Goal: Task Accomplishment & Management: Manage account settings

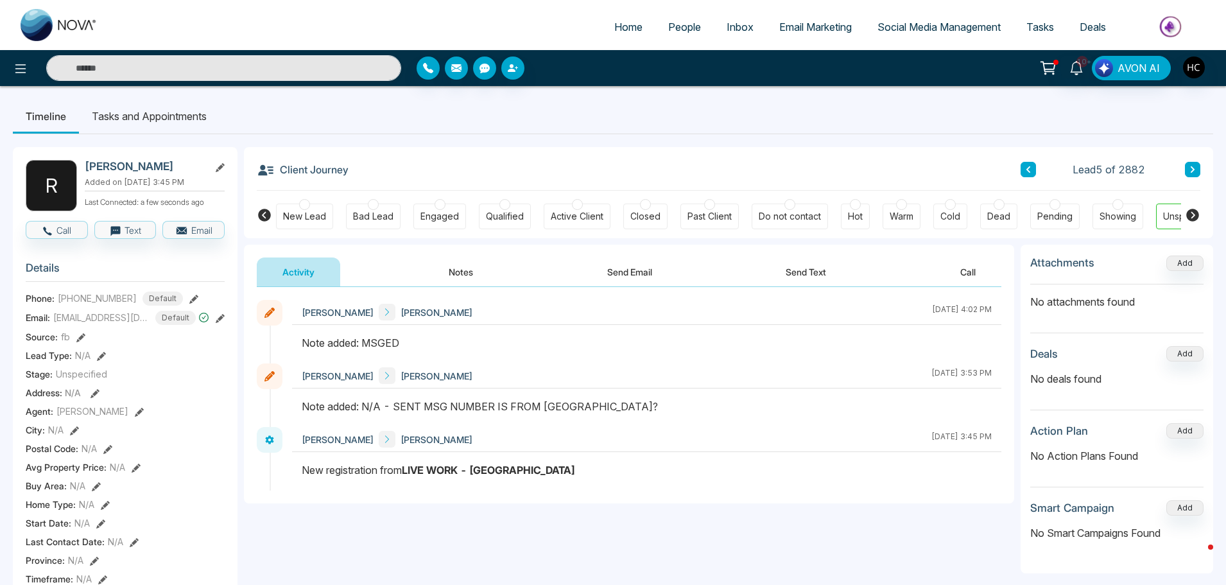
drag, startPoint x: 1174, startPoint y: 168, endPoint x: 1189, endPoint y: 172, distance: 15.3
click at [1178, 168] on div "Lead 5 of 2882" at bounding box center [1110, 169] width 180 height 15
click at [1190, 172] on icon at bounding box center [1192, 170] width 6 height 8
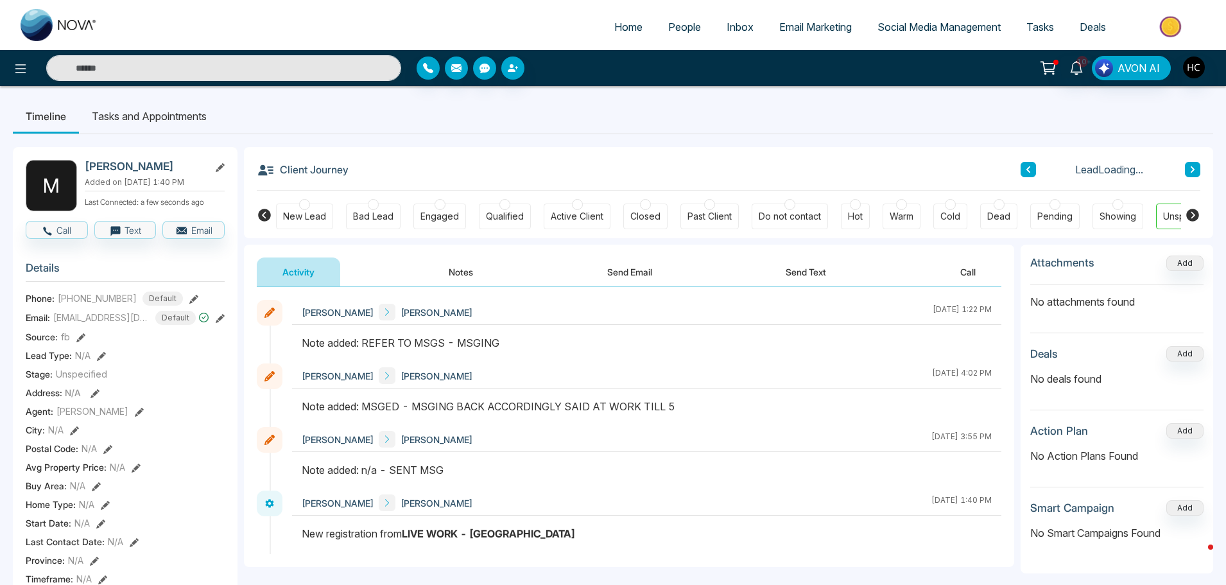
click at [458, 269] on button "Notes" at bounding box center [461, 271] width 76 height 29
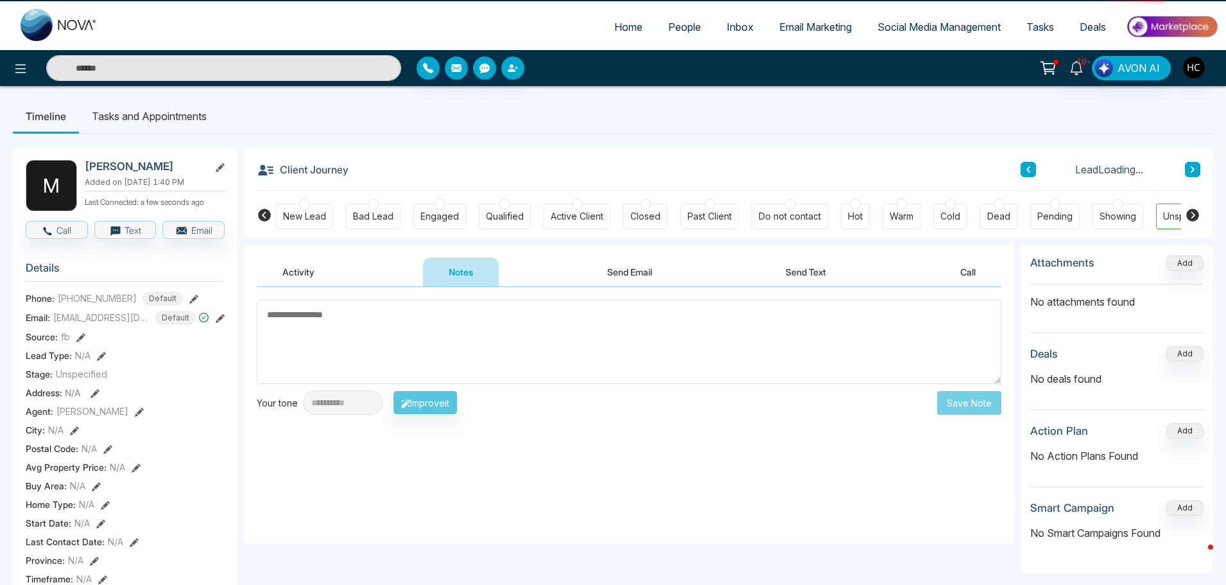
click at [504, 334] on textarea at bounding box center [629, 342] width 744 height 84
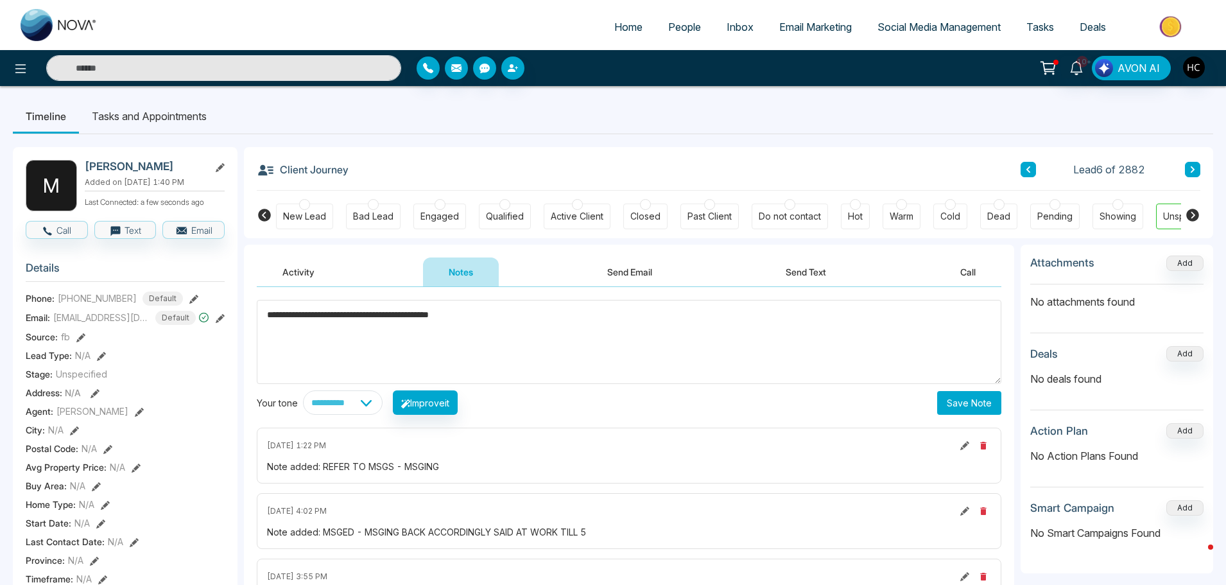
type textarea "**********"
drag, startPoint x: 967, startPoint y: 400, endPoint x: 753, endPoint y: 319, distance: 229.1
click at [967, 400] on button "Save Note" at bounding box center [969, 403] width 64 height 24
click at [235, 74] on input "text" at bounding box center [223, 68] width 355 height 26
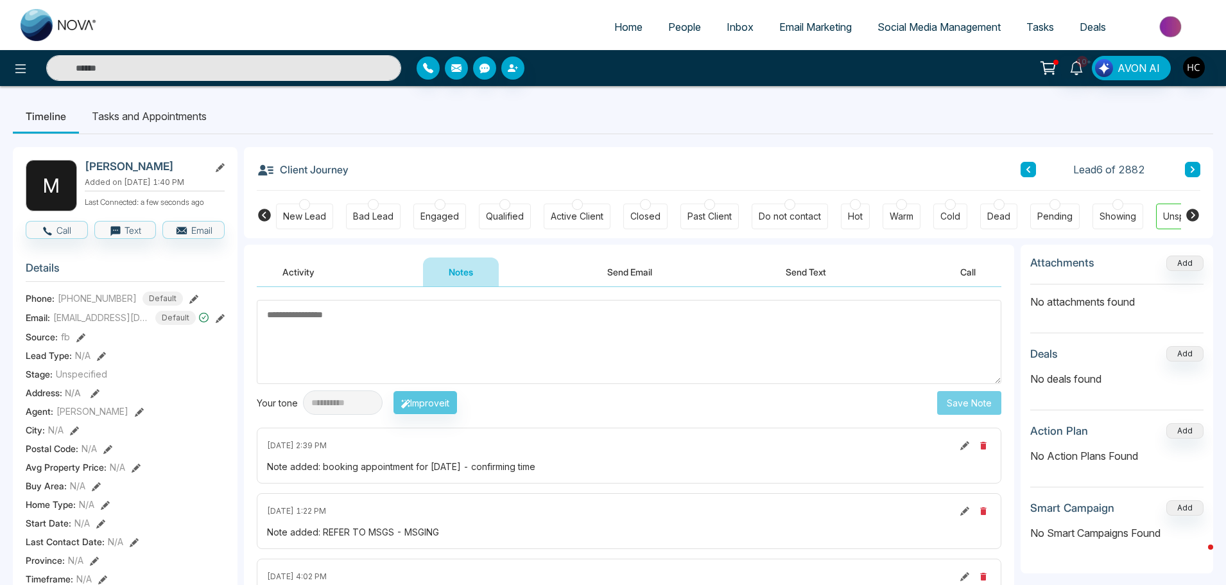
click at [98, 71] on input "text" at bounding box center [223, 68] width 355 height 26
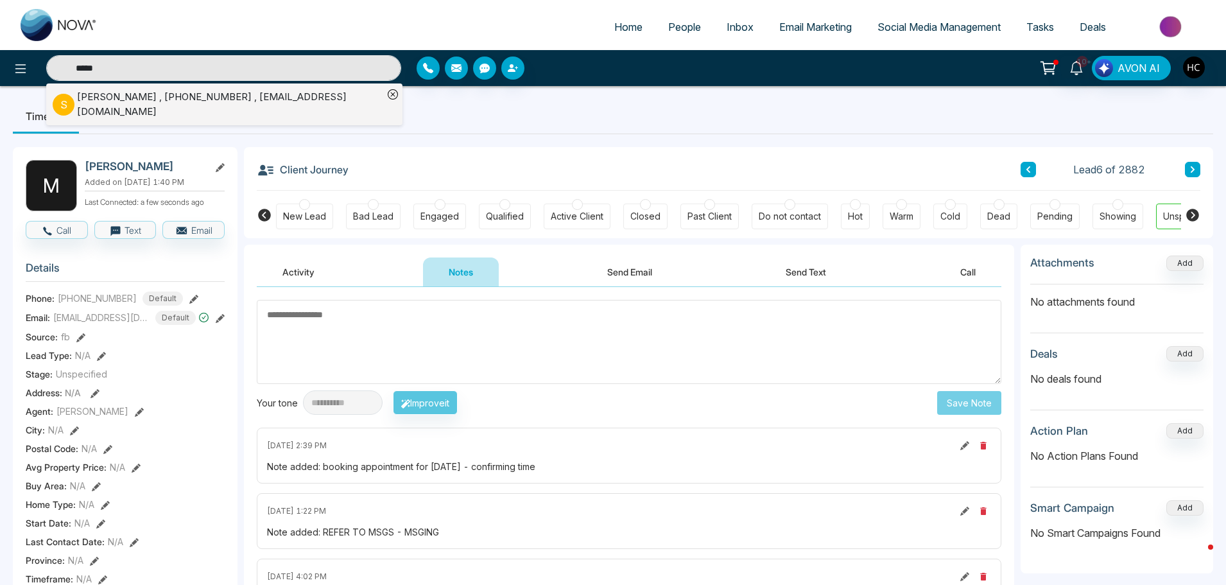
type input "*****"
click at [124, 87] on li "S [PERSON_NAME] , [PHONE_NUMBER] , [EMAIL_ADDRESS][DOMAIN_NAME]" at bounding box center [218, 104] width 330 height 42
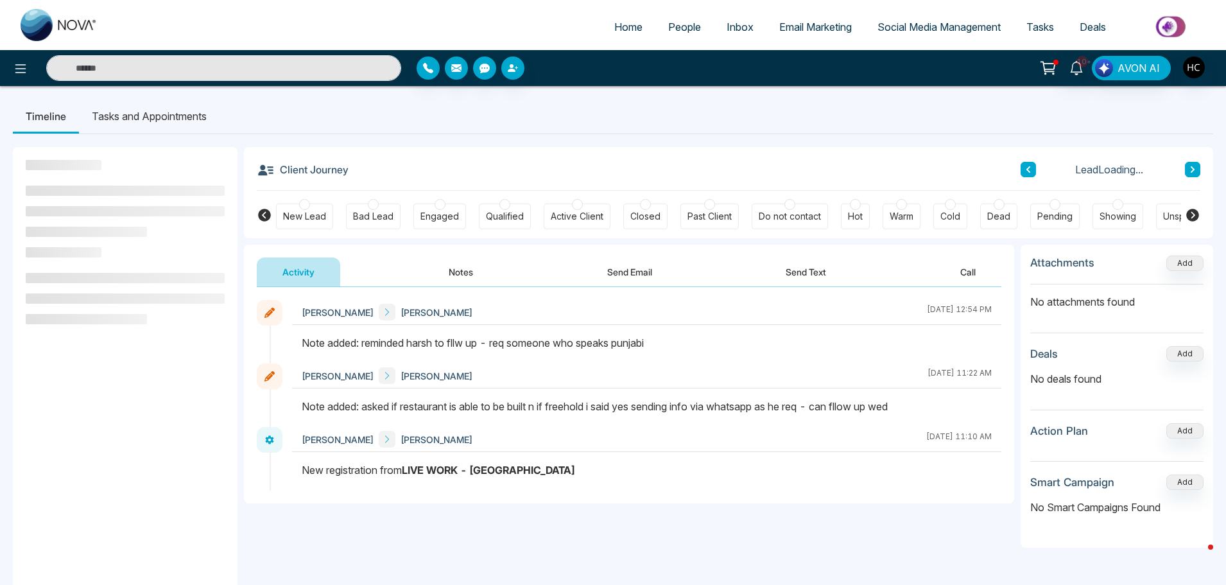
click at [463, 273] on button "Notes" at bounding box center [461, 271] width 76 height 29
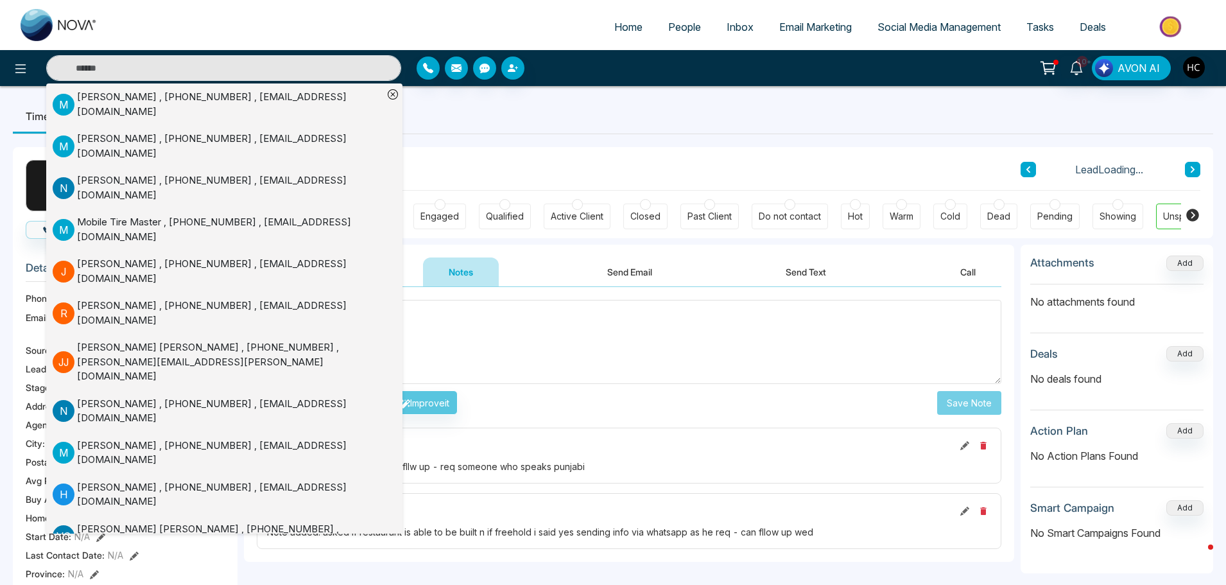
click at [467, 313] on textarea at bounding box center [629, 342] width 744 height 84
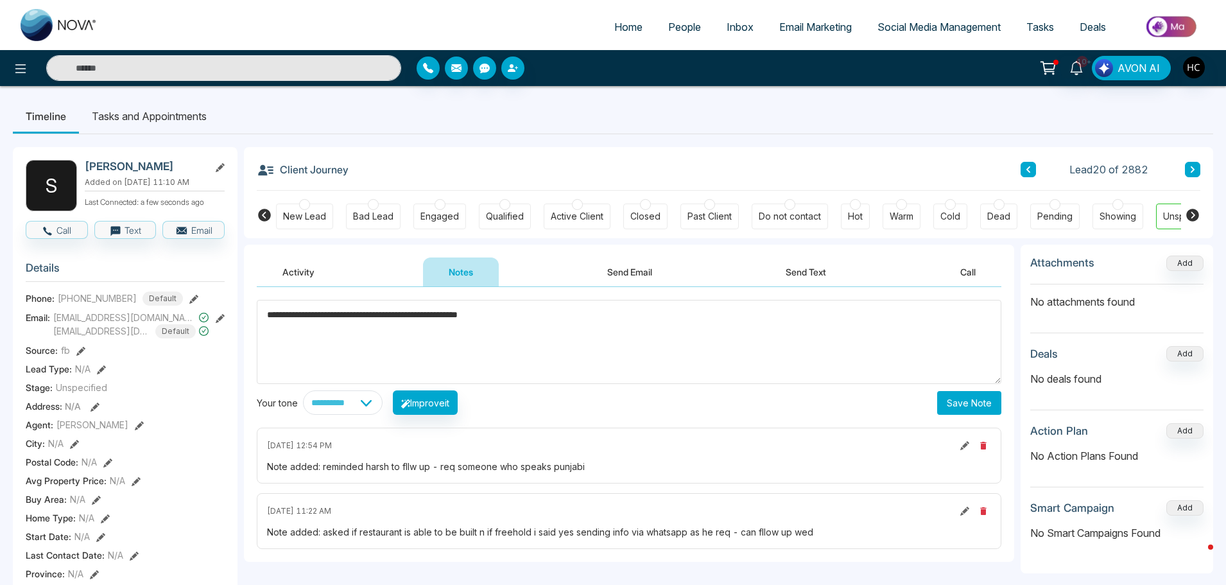
type textarea "**********"
click at [988, 402] on button "Save Note" at bounding box center [969, 403] width 64 height 24
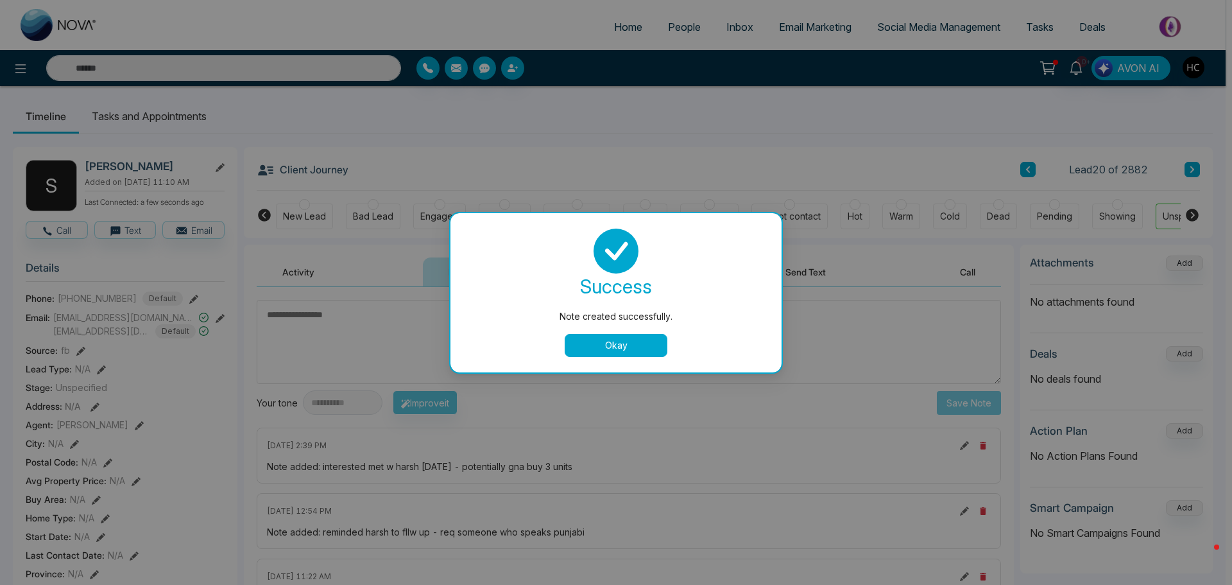
click at [631, 336] on button "Okay" at bounding box center [616, 345] width 103 height 23
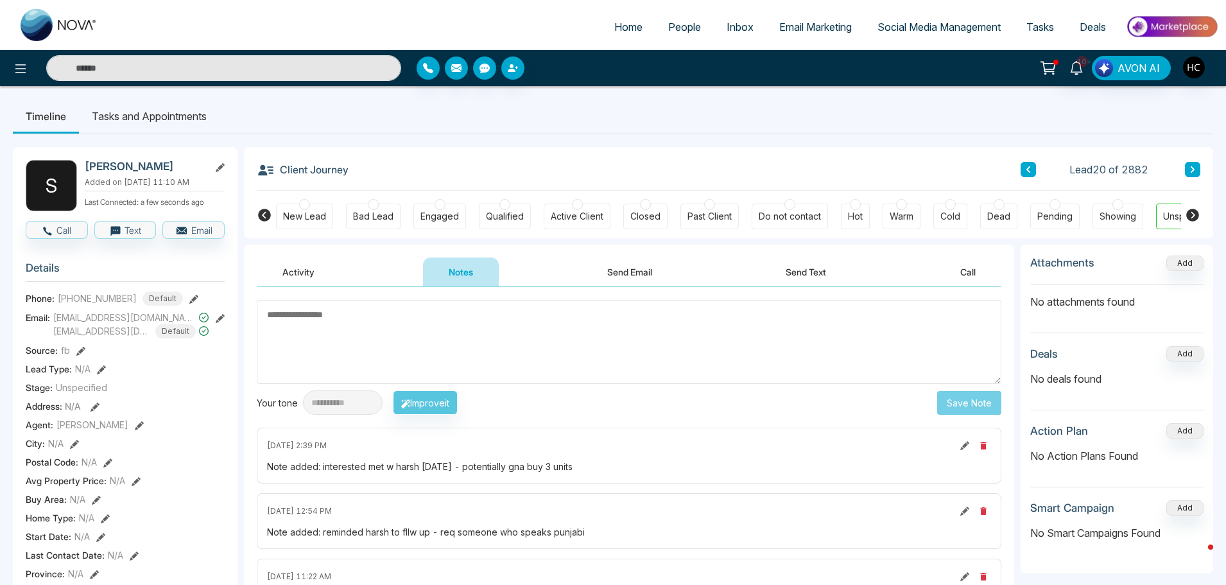
click at [678, 31] on span "People" at bounding box center [684, 27] width 33 height 13
